Goal: Check status

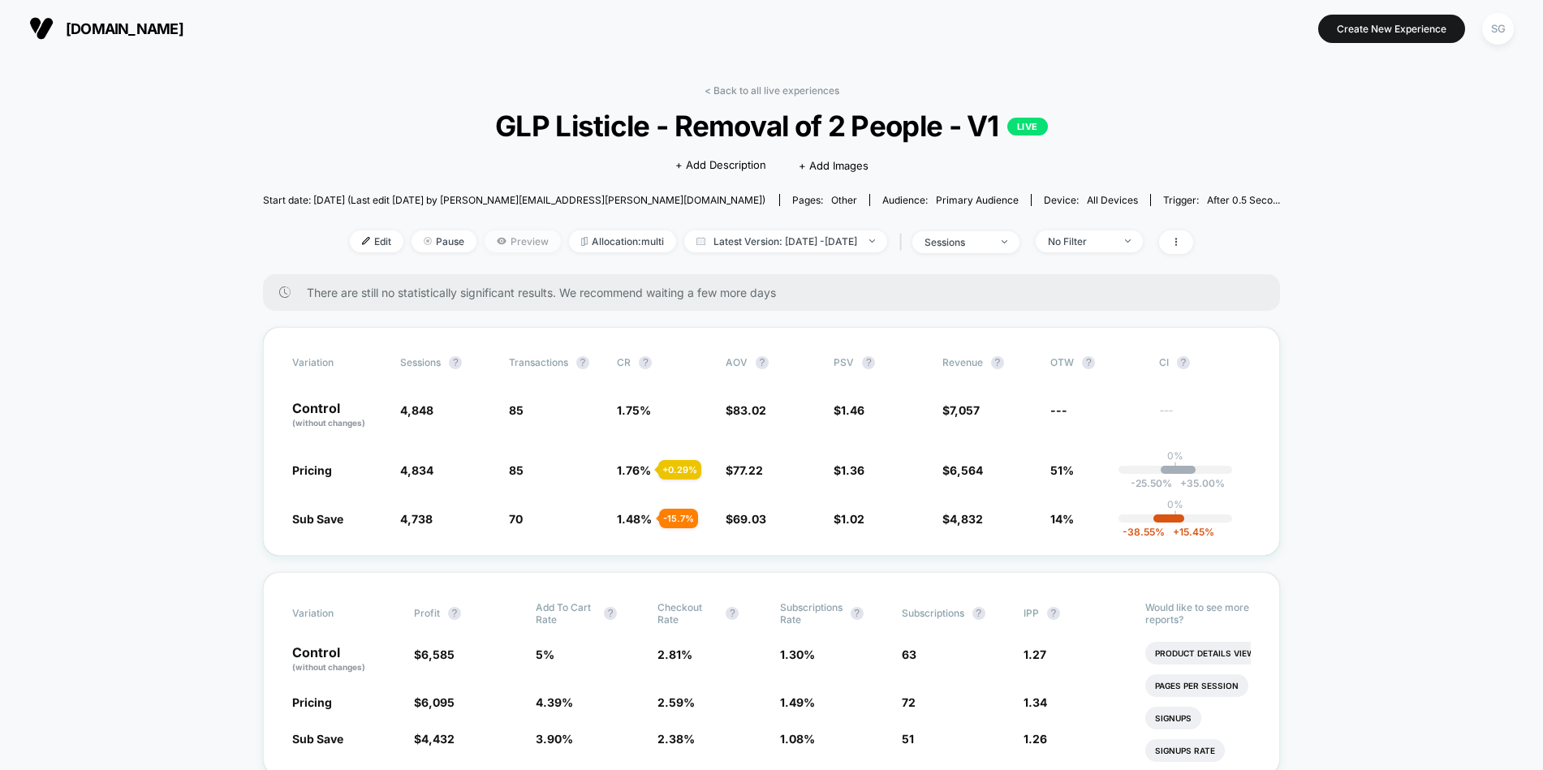
click at [484, 231] on span "Preview" at bounding box center [522, 241] width 76 height 22
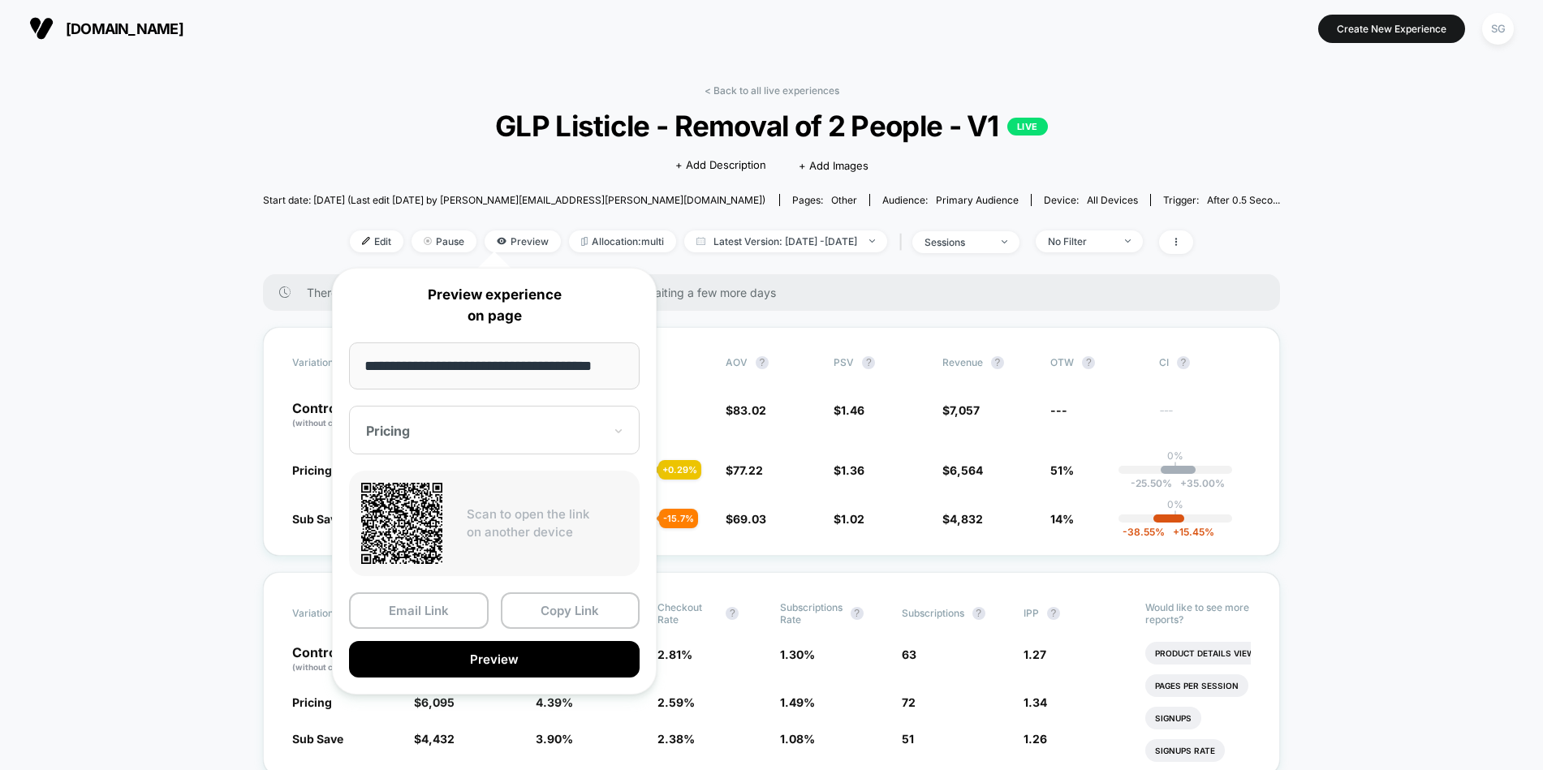
click at [439, 444] on div "Pricing" at bounding box center [494, 430] width 290 height 49
click at [595, 608] on button "Copy Link" at bounding box center [571, 610] width 140 height 37
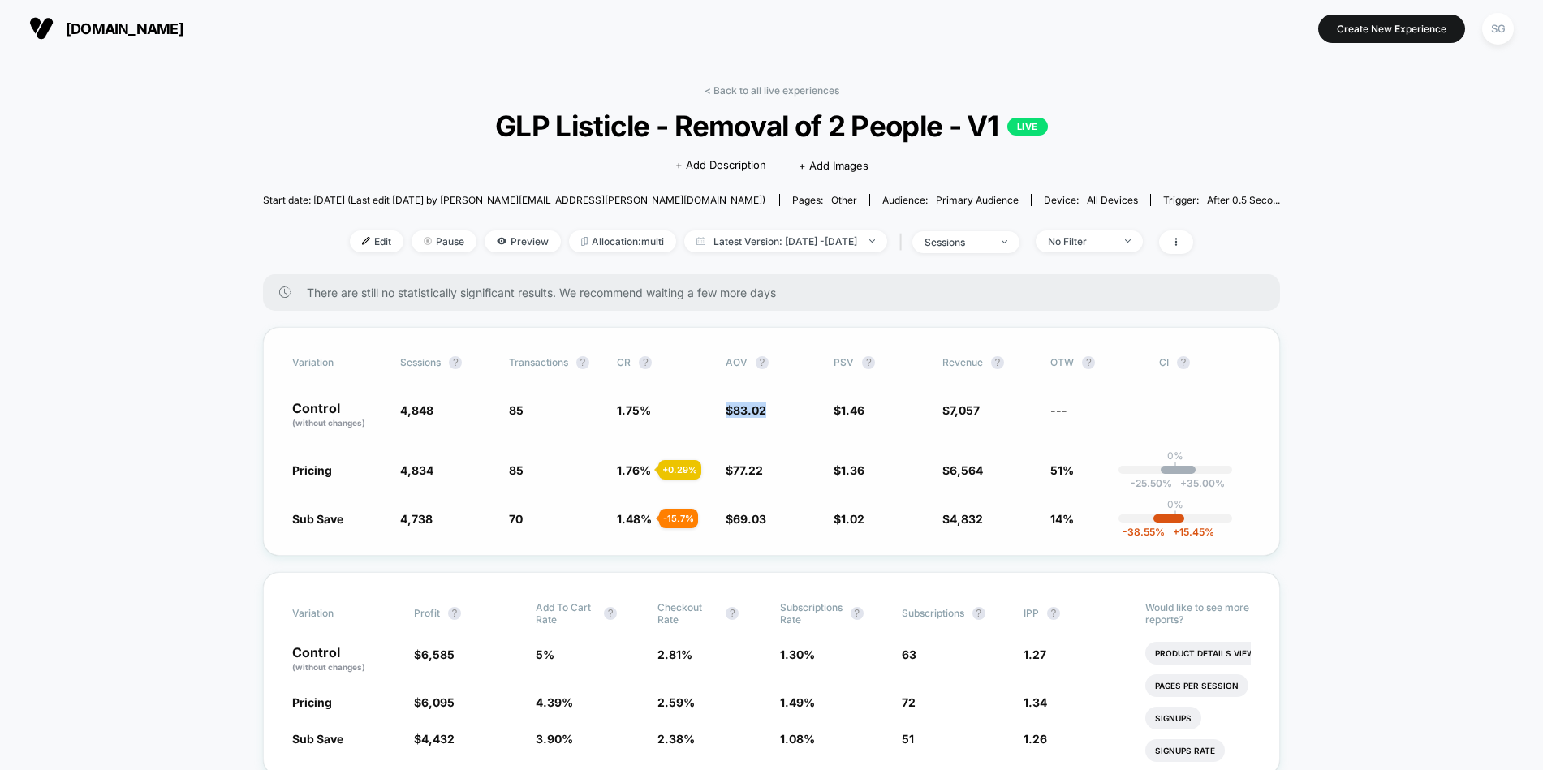
drag, startPoint x: 722, startPoint y: 410, endPoint x: 771, endPoint y: 410, distance: 48.7
click at [771, 410] on div "Control (without changes) 4,848 85 1.75 % $ 83.02 $ 1.46 $ 7,057 --- ---" at bounding box center [771, 416] width 959 height 28
click at [772, 248] on span "Latest Version: [DATE] - [DATE]" at bounding box center [785, 241] width 203 height 22
select select "*"
select select "****"
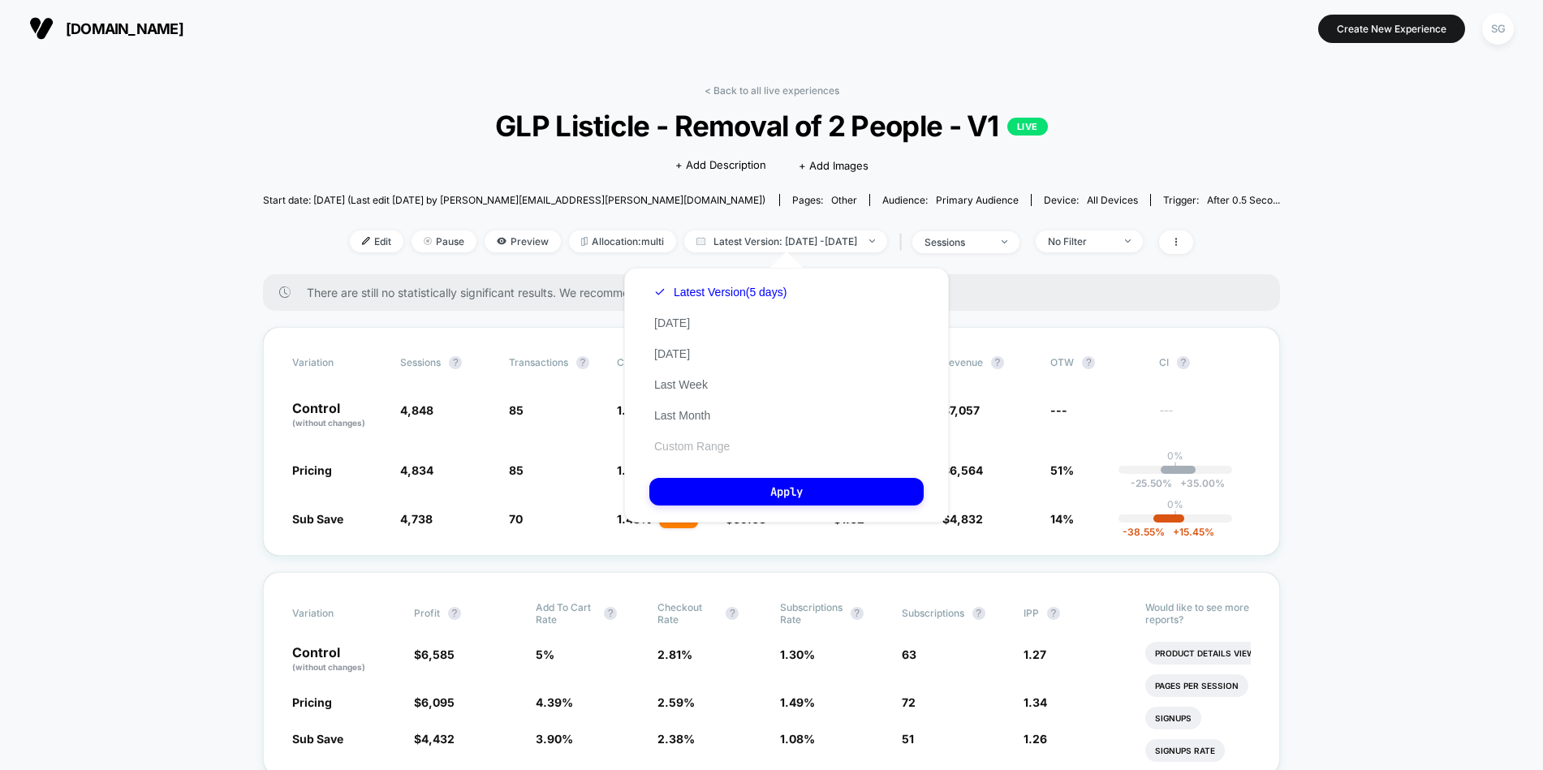
click at [713, 441] on button "Custom Range" at bounding box center [691, 446] width 85 height 15
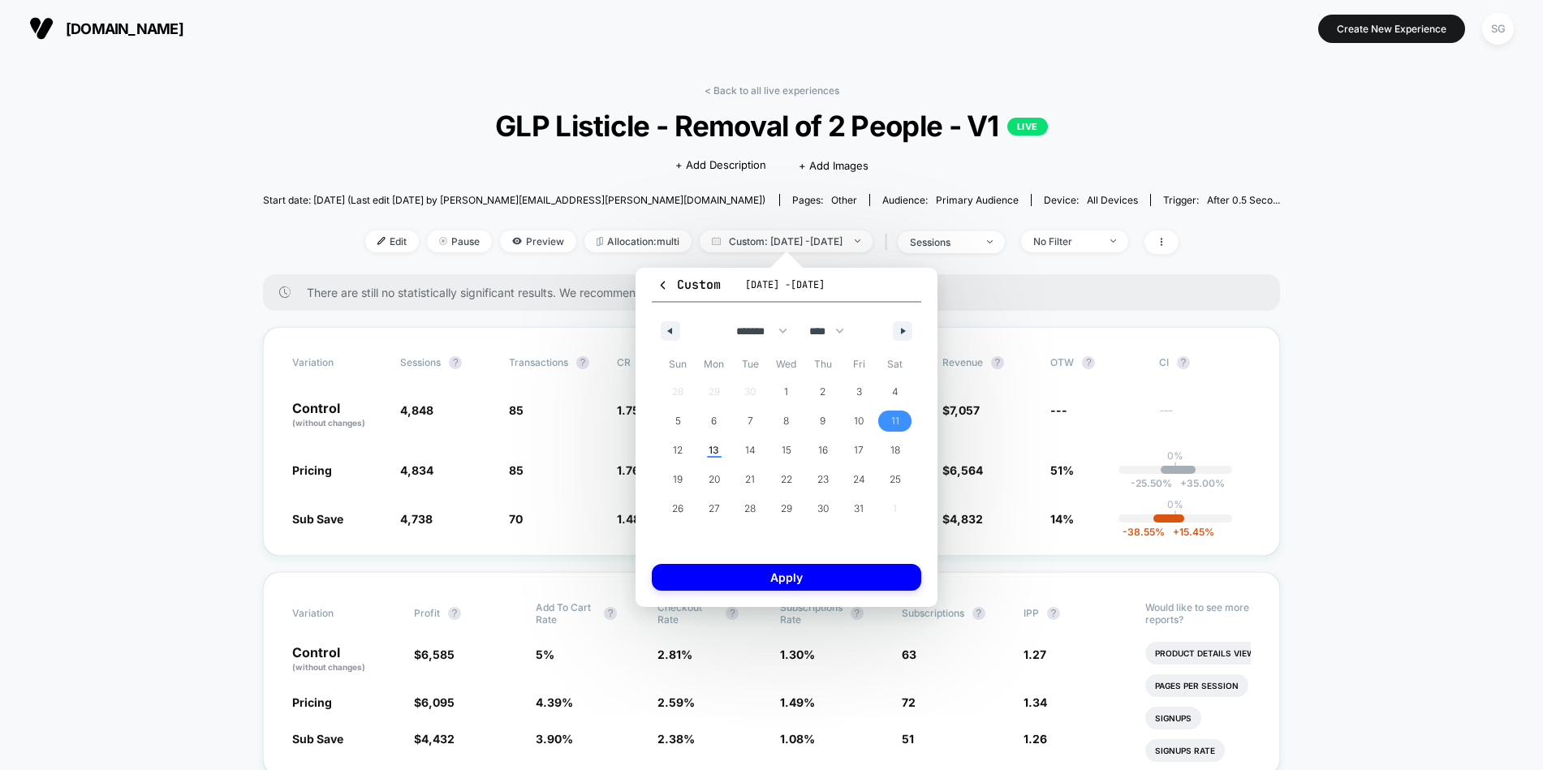
click at [904, 411] on span "11" at bounding box center [894, 421] width 37 height 21
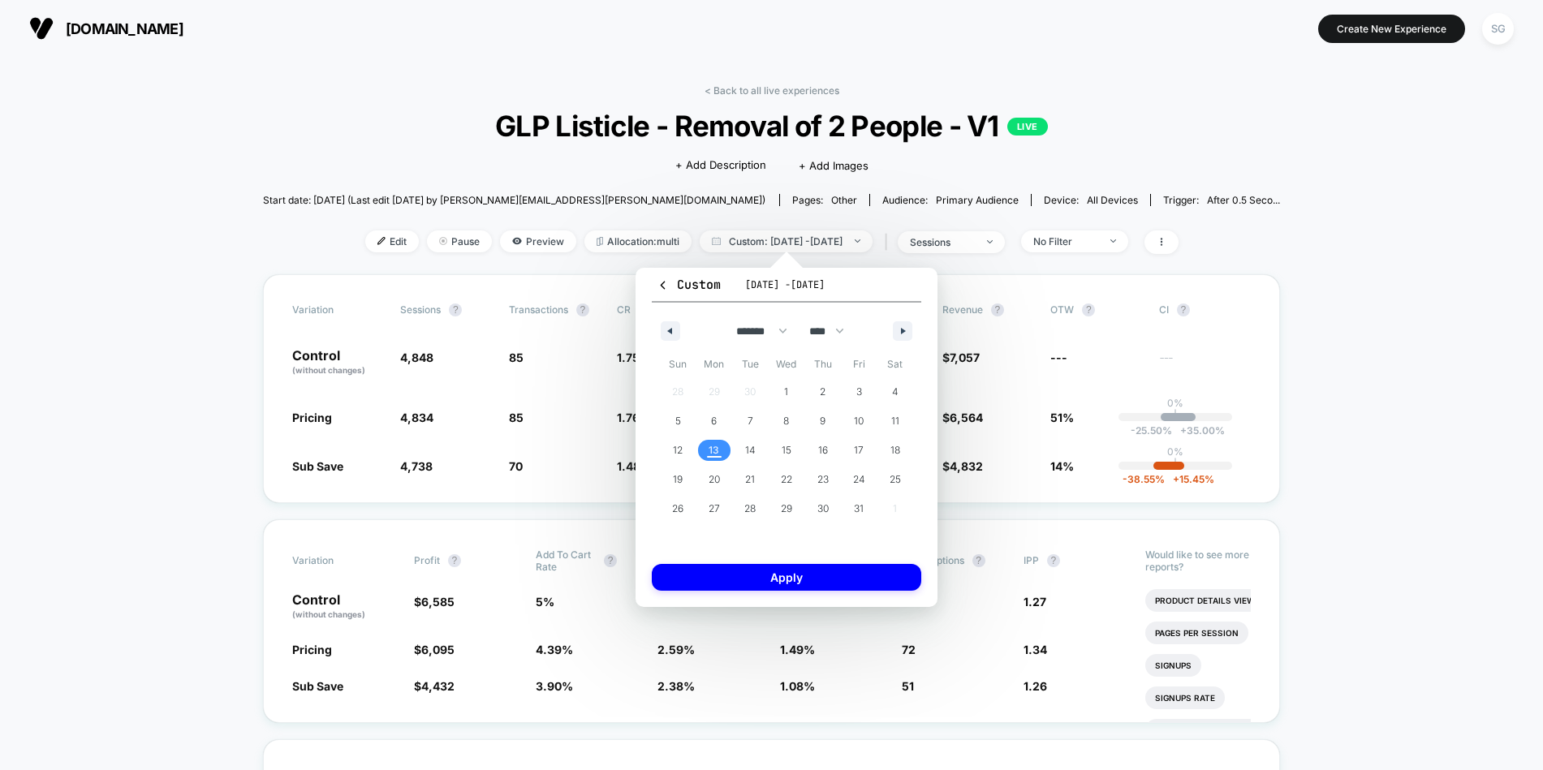
click at [717, 451] on span "13" at bounding box center [713, 450] width 11 height 29
click at [835, 574] on button "Apply" at bounding box center [786, 577] width 269 height 27
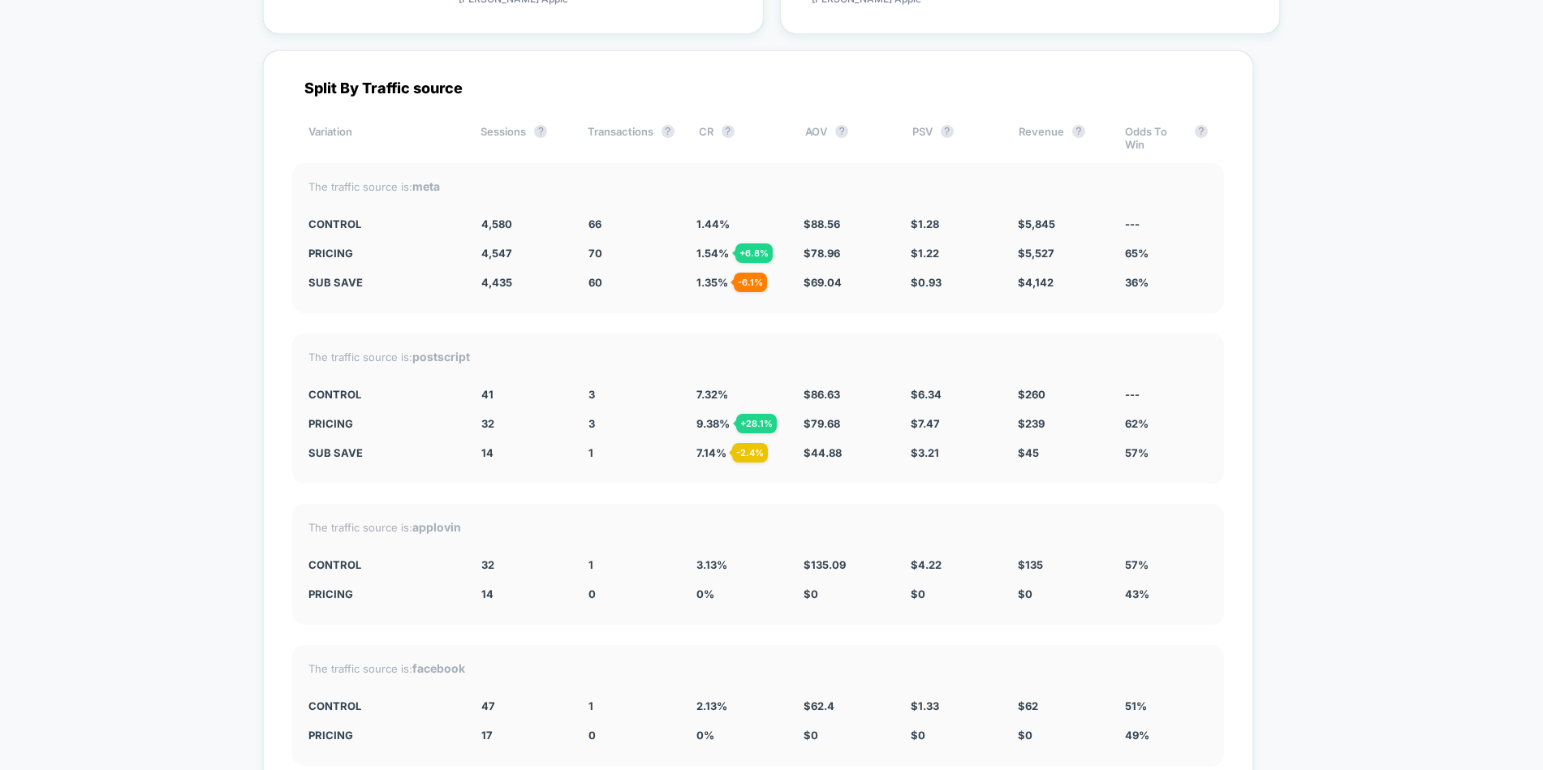
scroll to position [5412, 0]
